Goal: Task Accomplishment & Management: Manage account settings

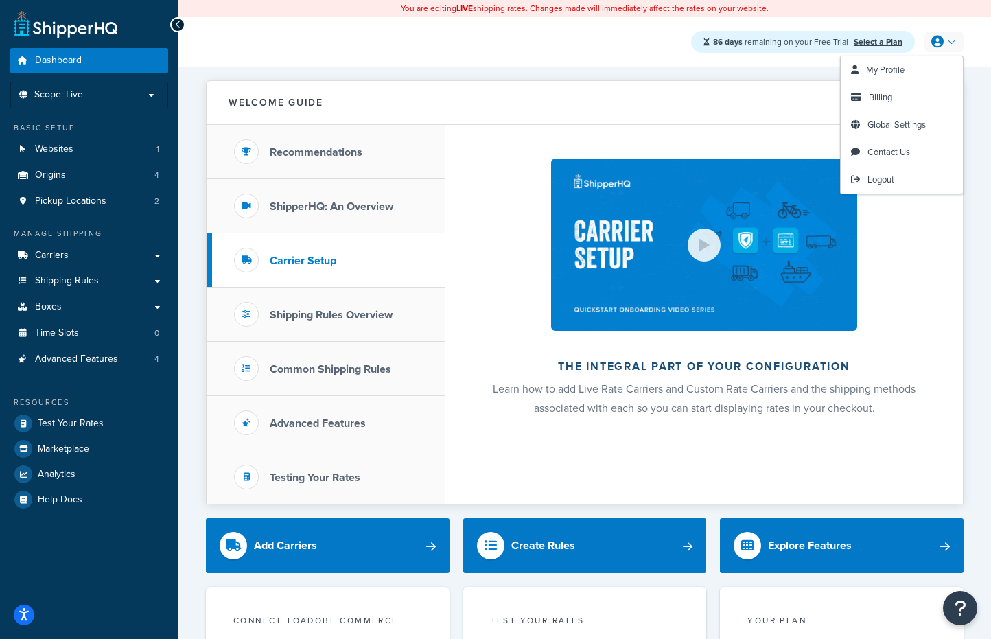
click at [962, 46] on link at bounding box center [944, 42] width 39 height 21
click at [900, 186] on link "Logout" at bounding box center [902, 179] width 122 height 27
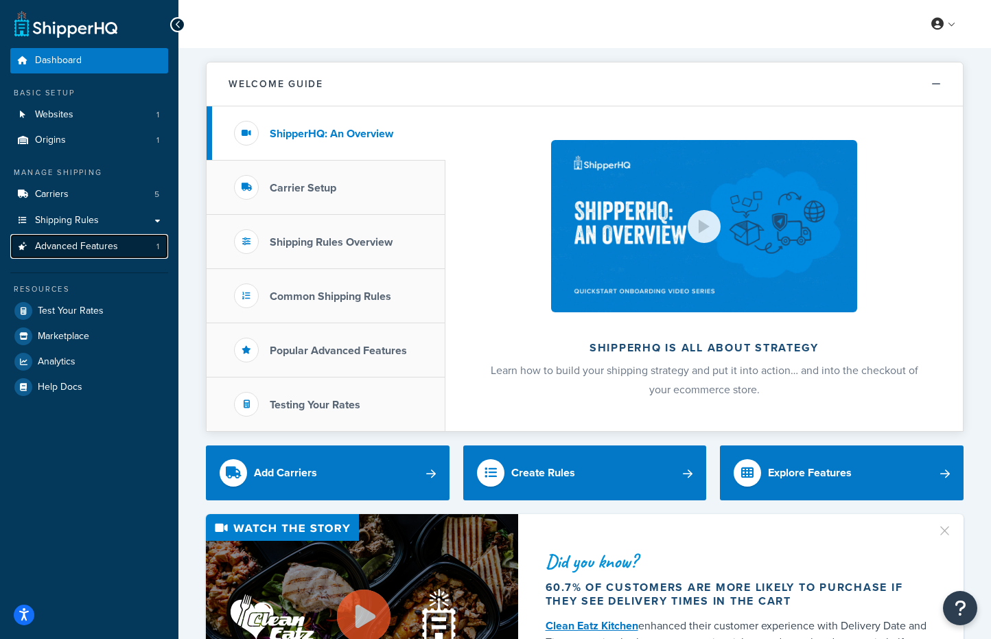
click at [126, 241] on link "Advanced Features 1" at bounding box center [89, 246] width 158 height 25
